Goal: Find specific page/section: Find specific page/section

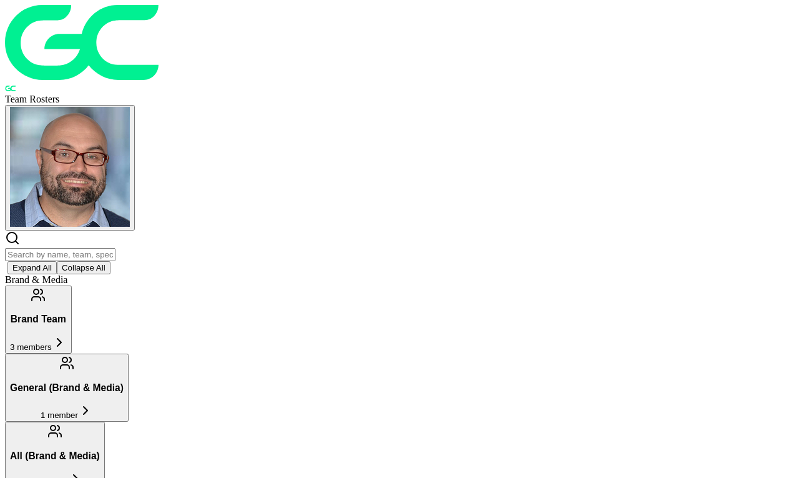
click at [116, 248] on input "text" at bounding box center [60, 254] width 111 height 13
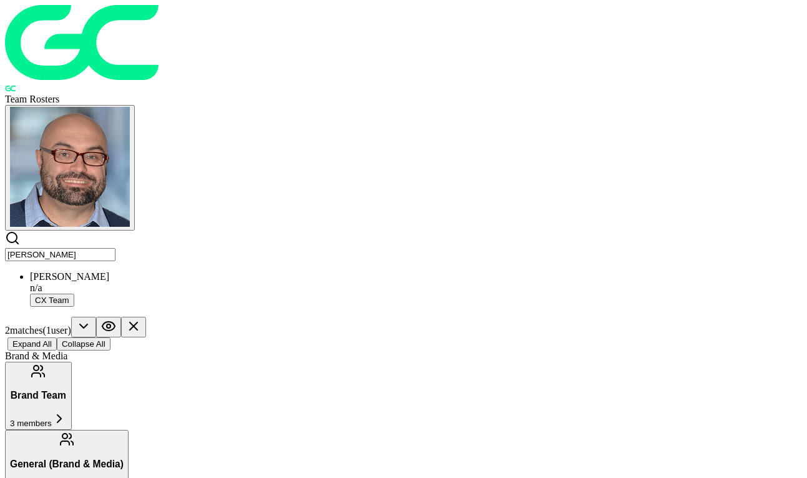
click at [149, 271] on div "[PERSON_NAME]" at bounding box center [416, 276] width 772 height 11
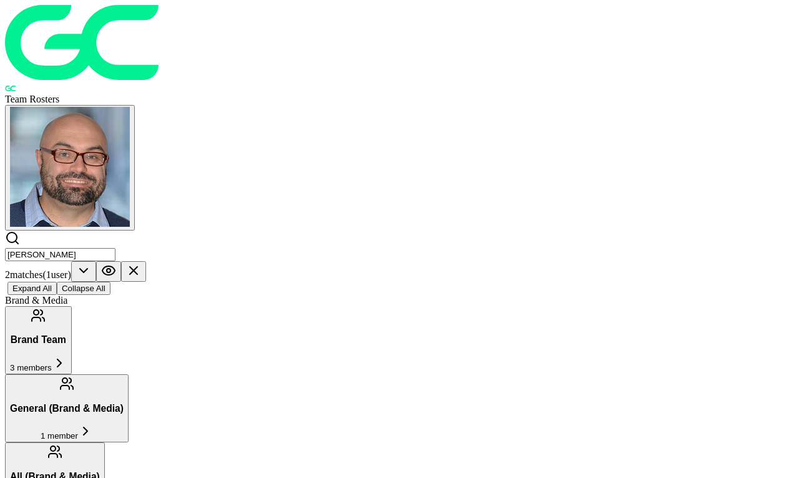
click at [116, 248] on input "[PERSON_NAME]" at bounding box center [60, 254] width 111 height 13
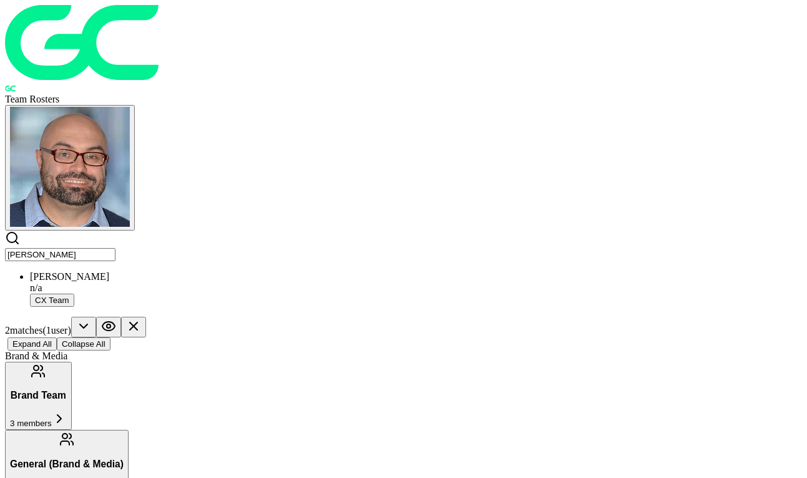
click at [116, 248] on input "[PERSON_NAME]" at bounding box center [60, 254] width 111 height 13
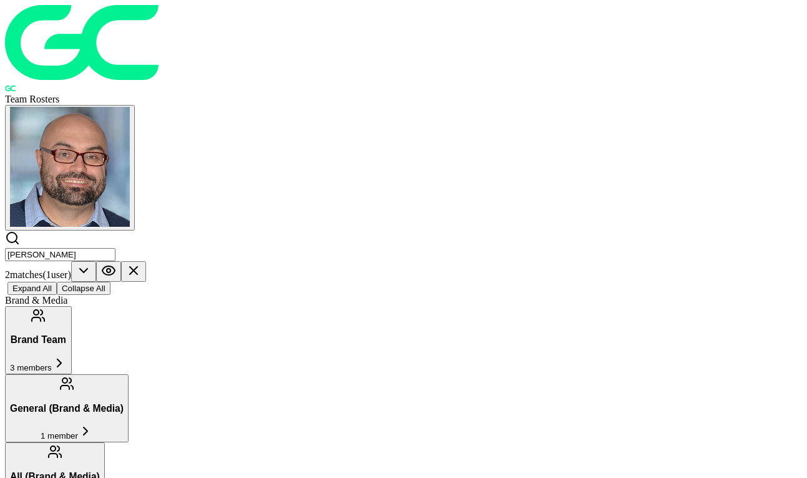
drag, startPoint x: 187, startPoint y: 86, endPoint x: 167, endPoint y: 57, distance: 34.6
click at [116, 248] on input "[PERSON_NAME]" at bounding box center [60, 254] width 111 height 13
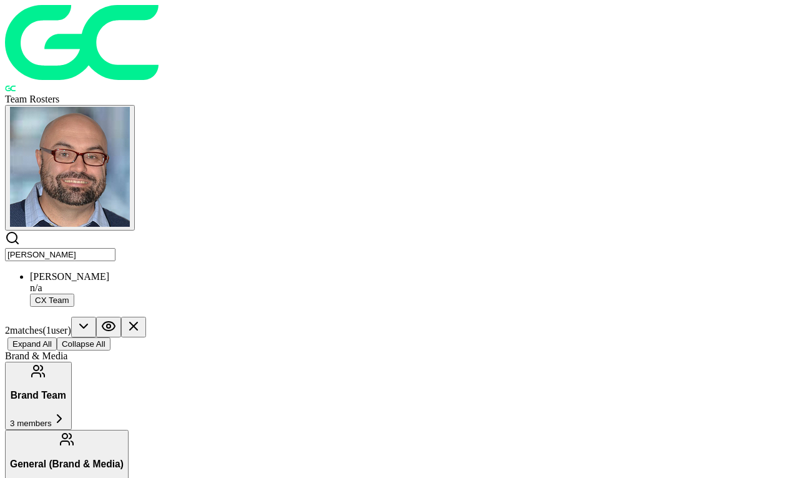
click at [116, 248] on input "[PERSON_NAME]" at bounding box center [60, 254] width 111 height 13
type input "[PERSON_NAME]"
click at [135, 271] on div "[PERSON_NAME]" at bounding box center [416, 276] width 772 height 11
